Goal: Task Accomplishment & Management: Use online tool/utility

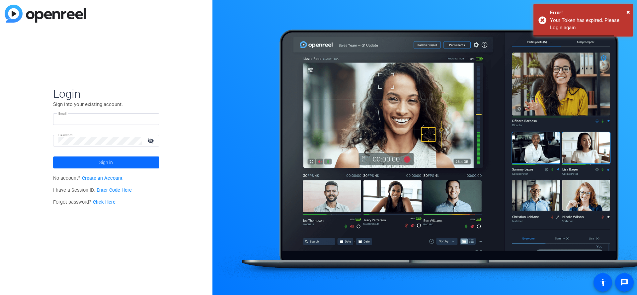
type input "[EMAIL_ADDRESS][PERSON_NAME][DOMAIN_NAME]"
click at [98, 164] on span at bounding box center [106, 162] width 106 height 16
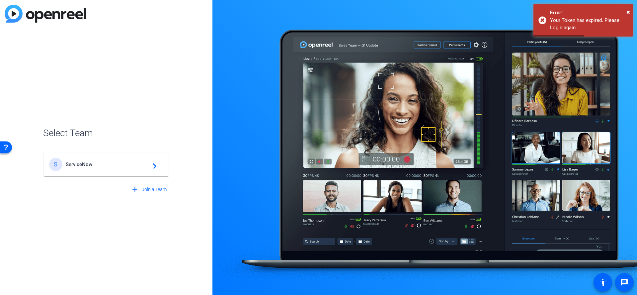
click at [97, 161] on span "ServiceNow" at bounding box center [107, 164] width 83 height 6
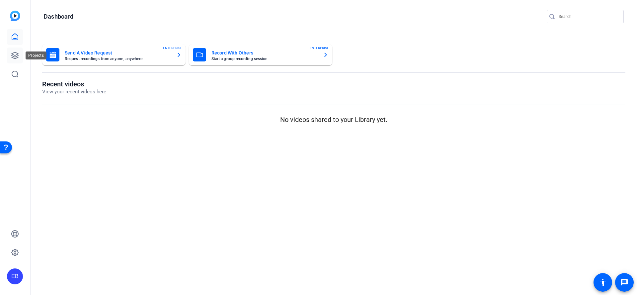
click at [9, 59] on link at bounding box center [15, 55] width 16 height 16
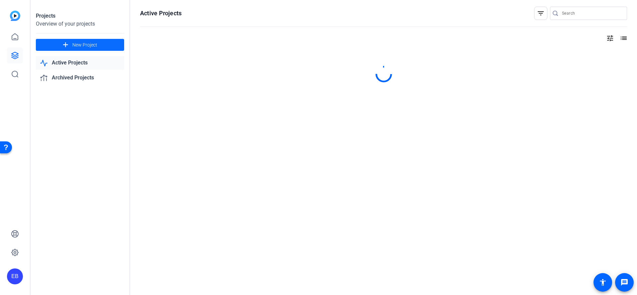
click at [58, 39] on span at bounding box center [80, 45] width 88 height 16
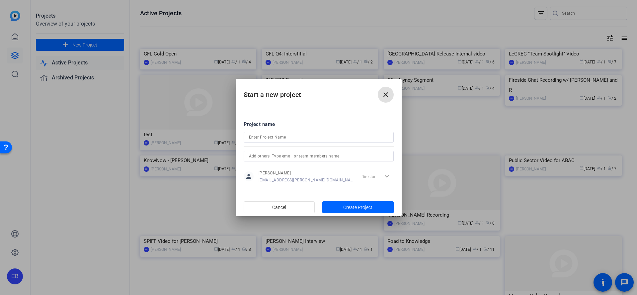
click at [295, 139] on input at bounding box center [318, 137] width 139 height 8
paste input "CEG leadership video"
type input "CEG leadership video"
click at [349, 207] on span "Create Project" at bounding box center [357, 207] width 29 height 7
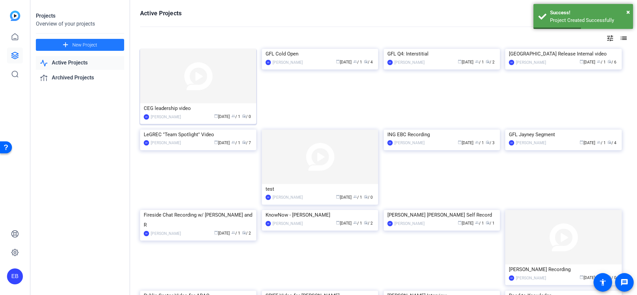
click at [180, 85] on img at bounding box center [198, 76] width 116 height 54
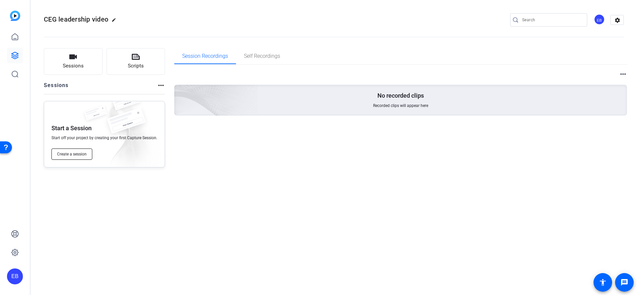
click at [90, 152] on button "Create a session" at bounding box center [71, 153] width 41 height 11
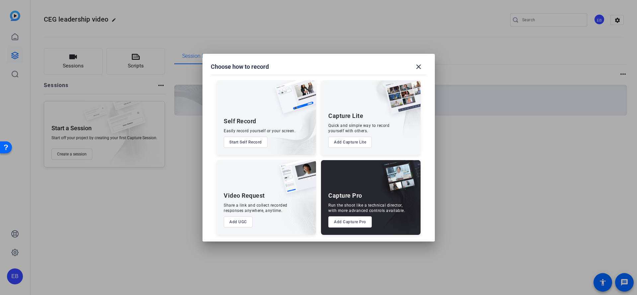
click at [250, 222] on button "Add UGC" at bounding box center [238, 221] width 29 height 11
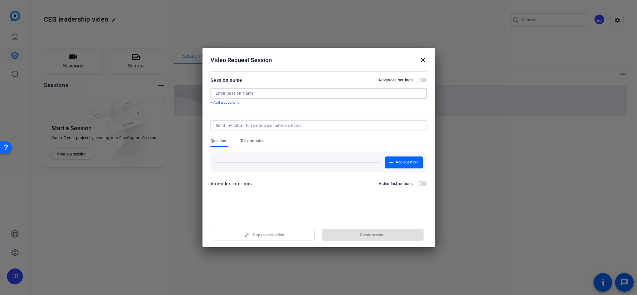
click at [284, 93] on input at bounding box center [319, 93] width 206 height 5
paste input "[PERSON_NAME]"
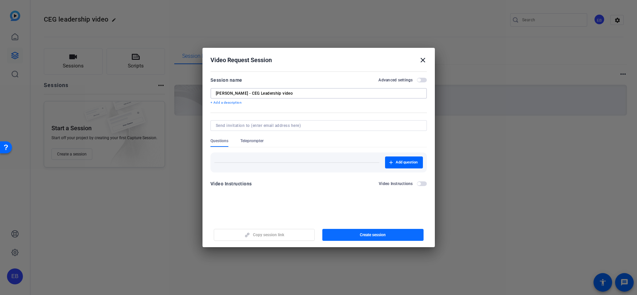
type input "[PERSON_NAME] - CEG Leadership video"
click at [400, 232] on span "button" at bounding box center [372, 235] width 101 height 16
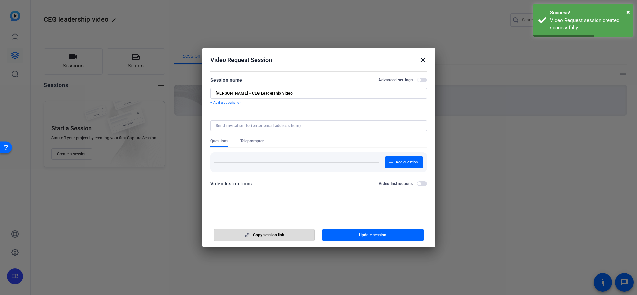
click at [258, 234] on span "Copy session link" at bounding box center [268, 234] width 31 height 5
